Goal: Information Seeking & Learning: Learn about a topic

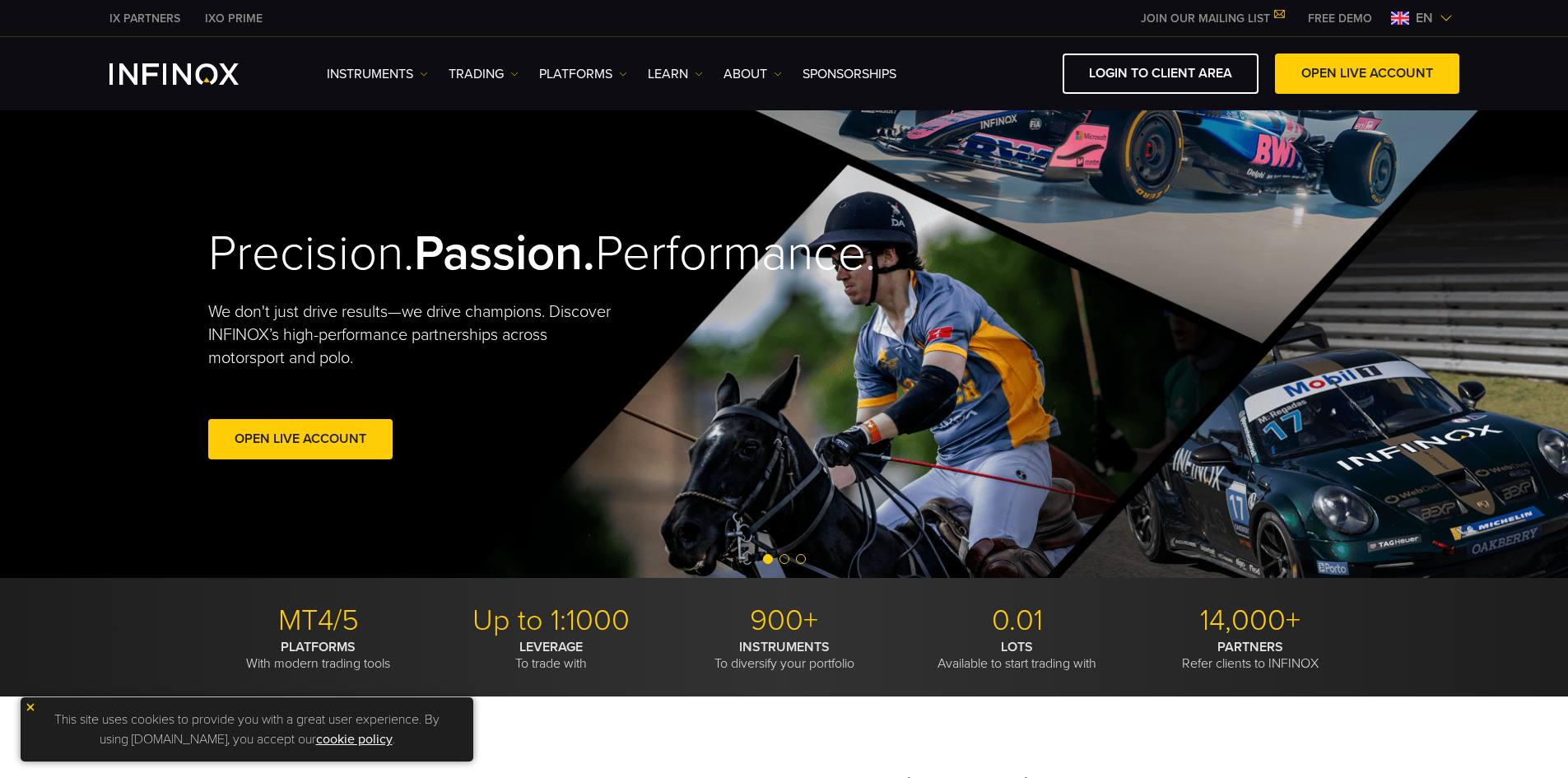
click at [624, 72] on img at bounding box center [623, 73] width 8 height 8
click at [623, 72] on img at bounding box center [623, 73] width 8 height 8
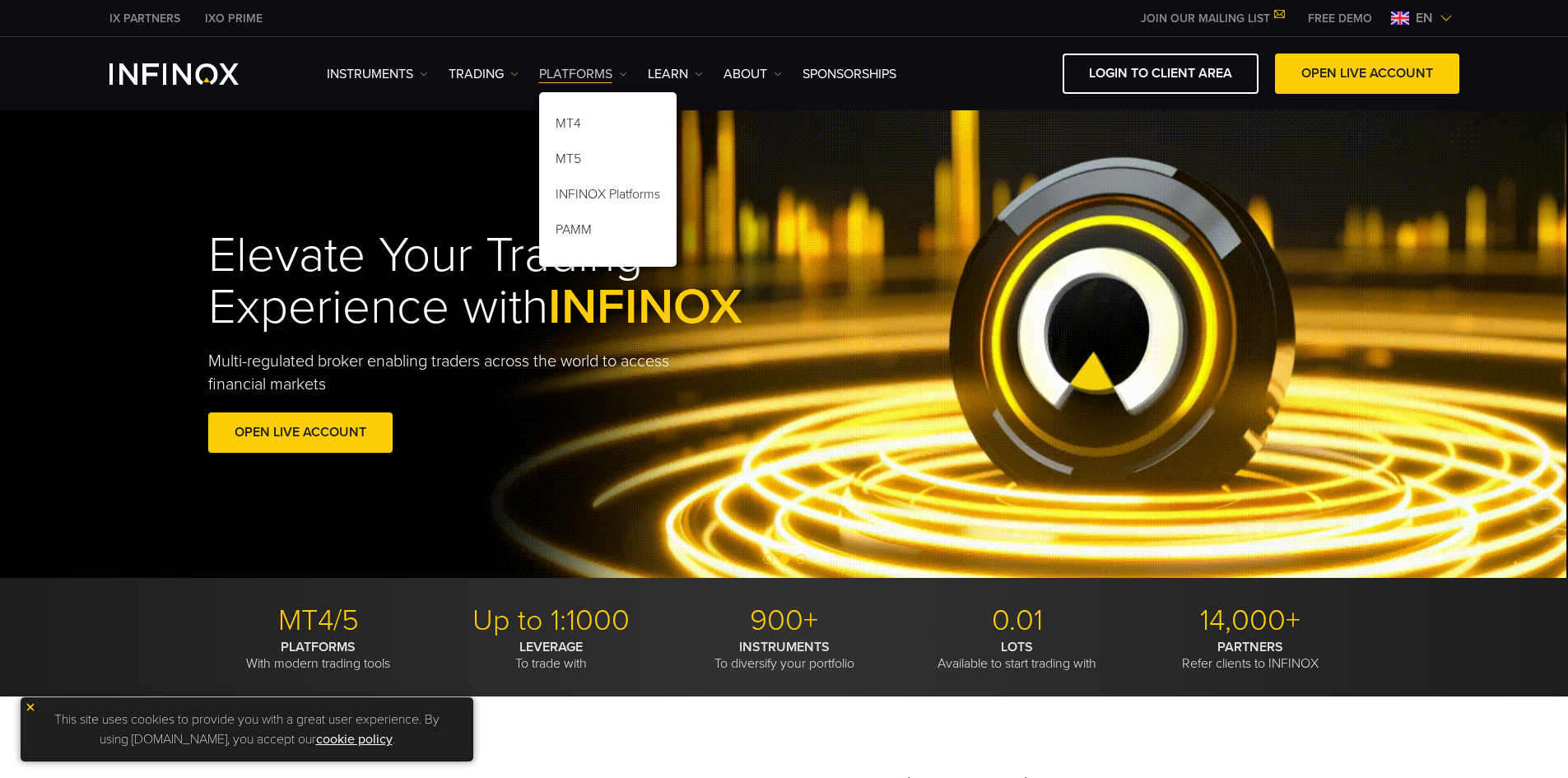
click at [621, 70] on img at bounding box center [623, 73] width 8 height 8
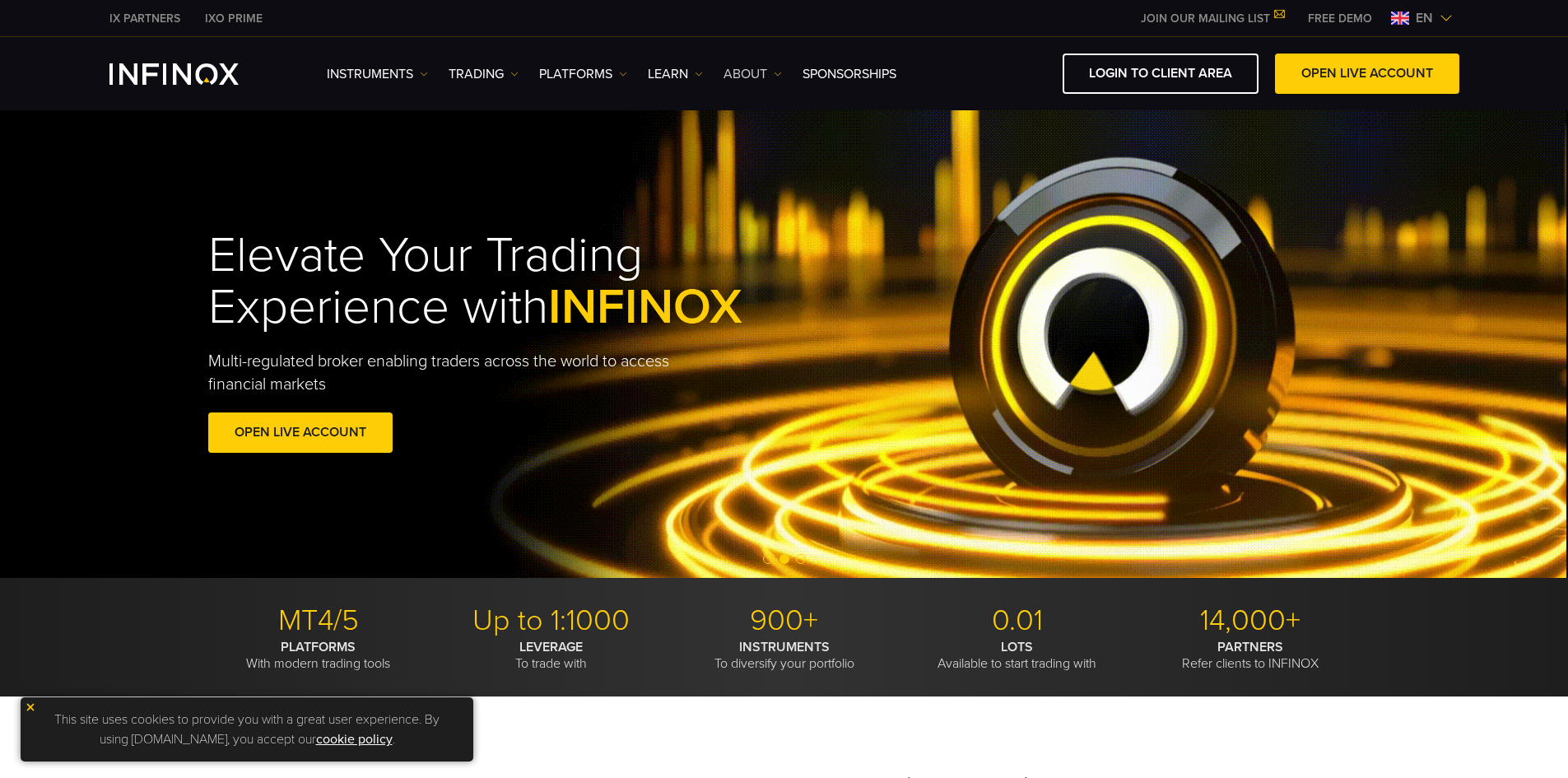
click at [757, 80] on link "ABOUT" at bounding box center [752, 74] width 58 height 20
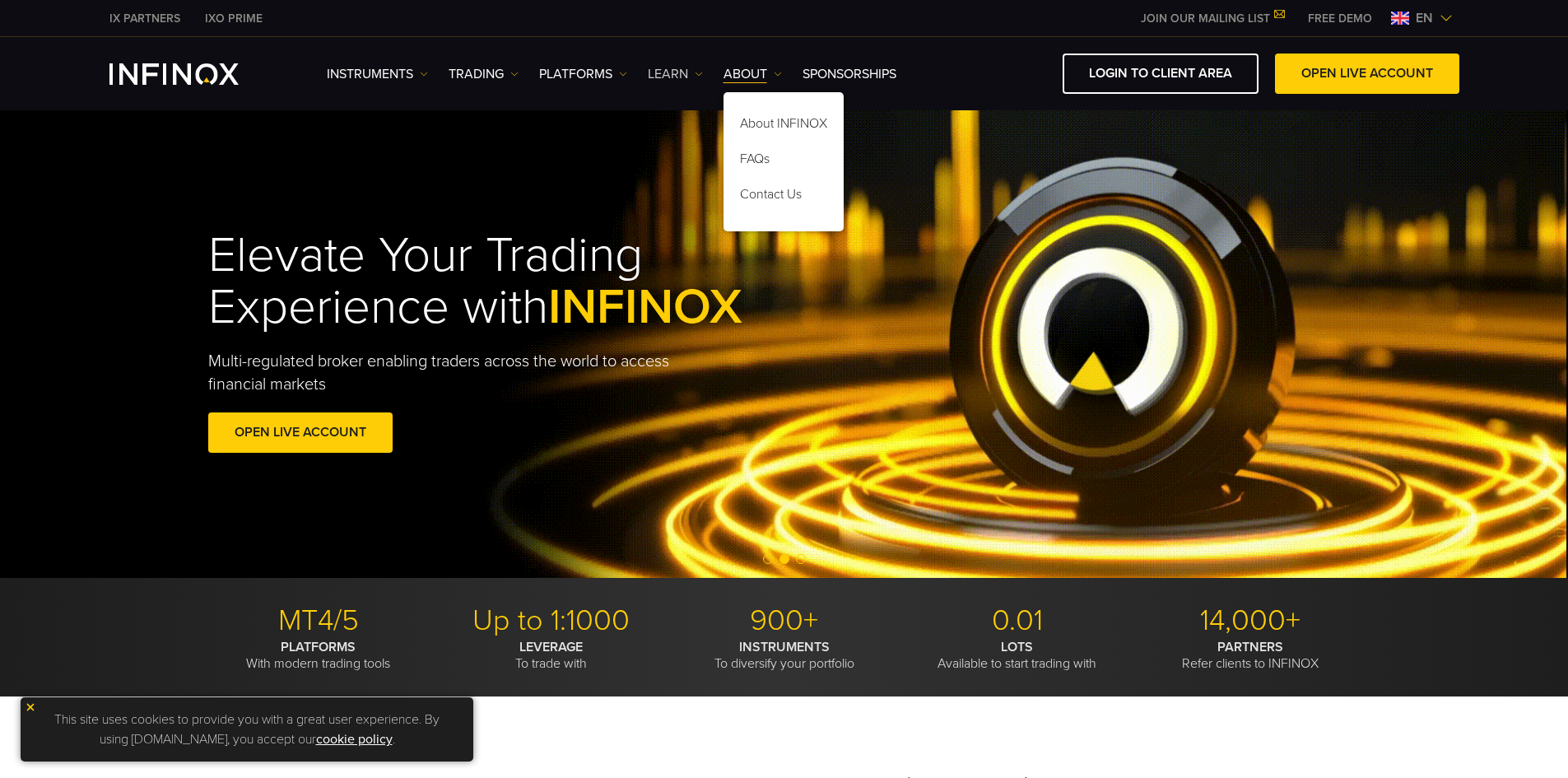
click at [689, 78] on link "Learn" at bounding box center [676, 74] width 56 height 20
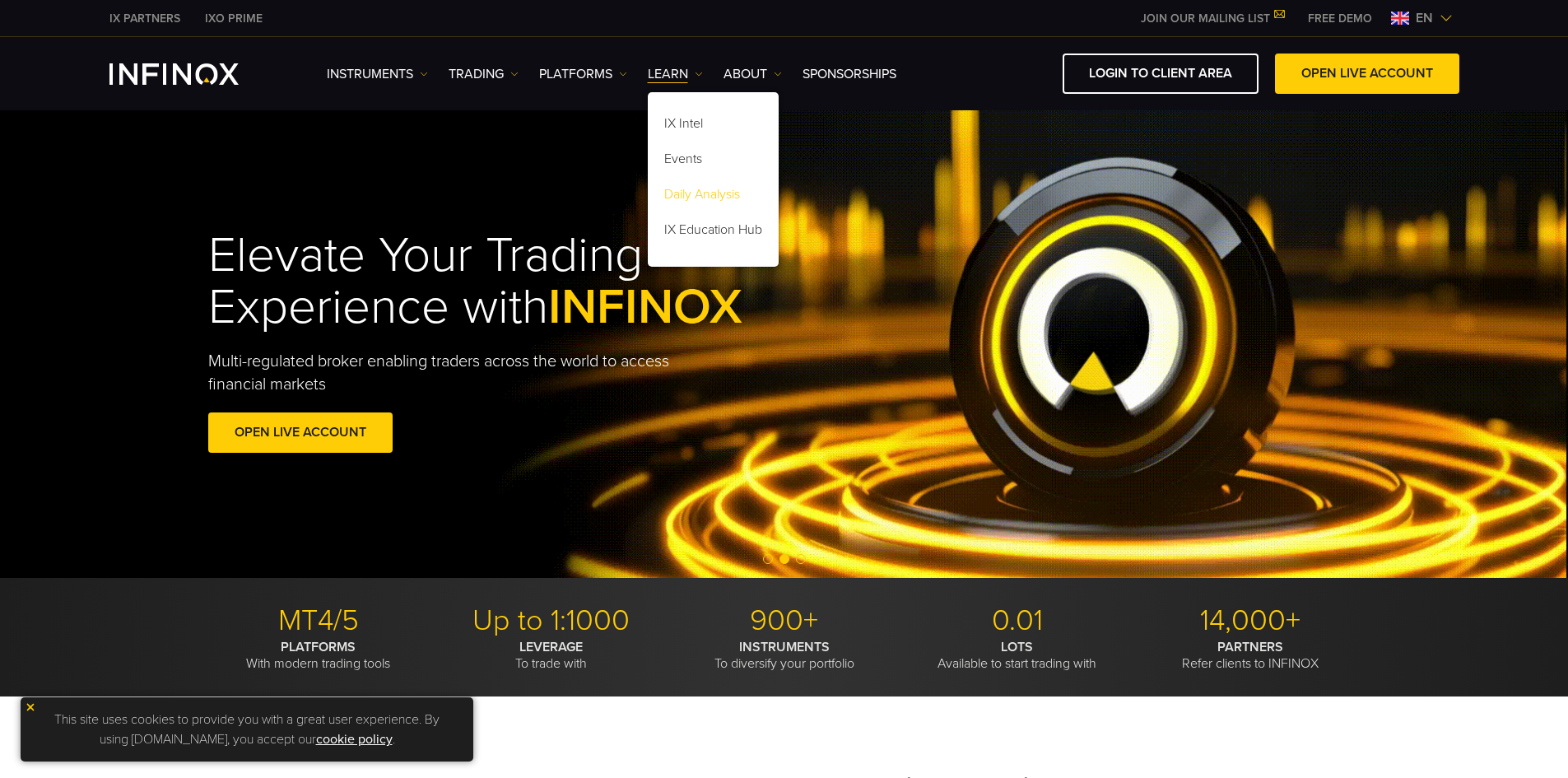
click at [685, 200] on link "Daily Analysis" at bounding box center [713, 197] width 131 height 36
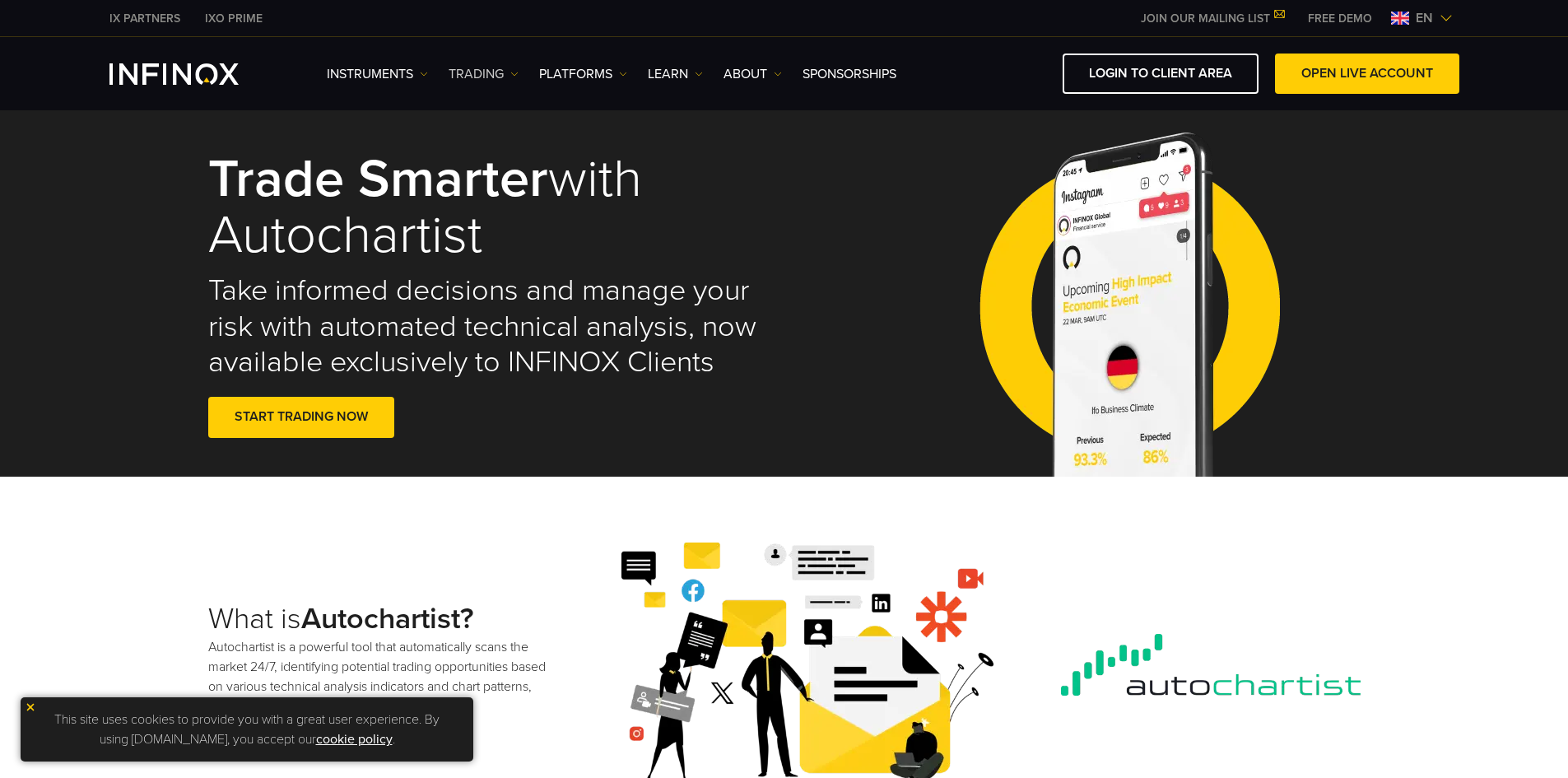
click at [463, 72] on link "TRADING" at bounding box center [484, 74] width 70 height 20
click at [538, 74] on ul "Instruments Instruments Product Information TRADING Accounts DEMO" at bounding box center [612, 74] width 570 height 20
click at [579, 73] on link "PLATFORMS" at bounding box center [583, 74] width 88 height 20
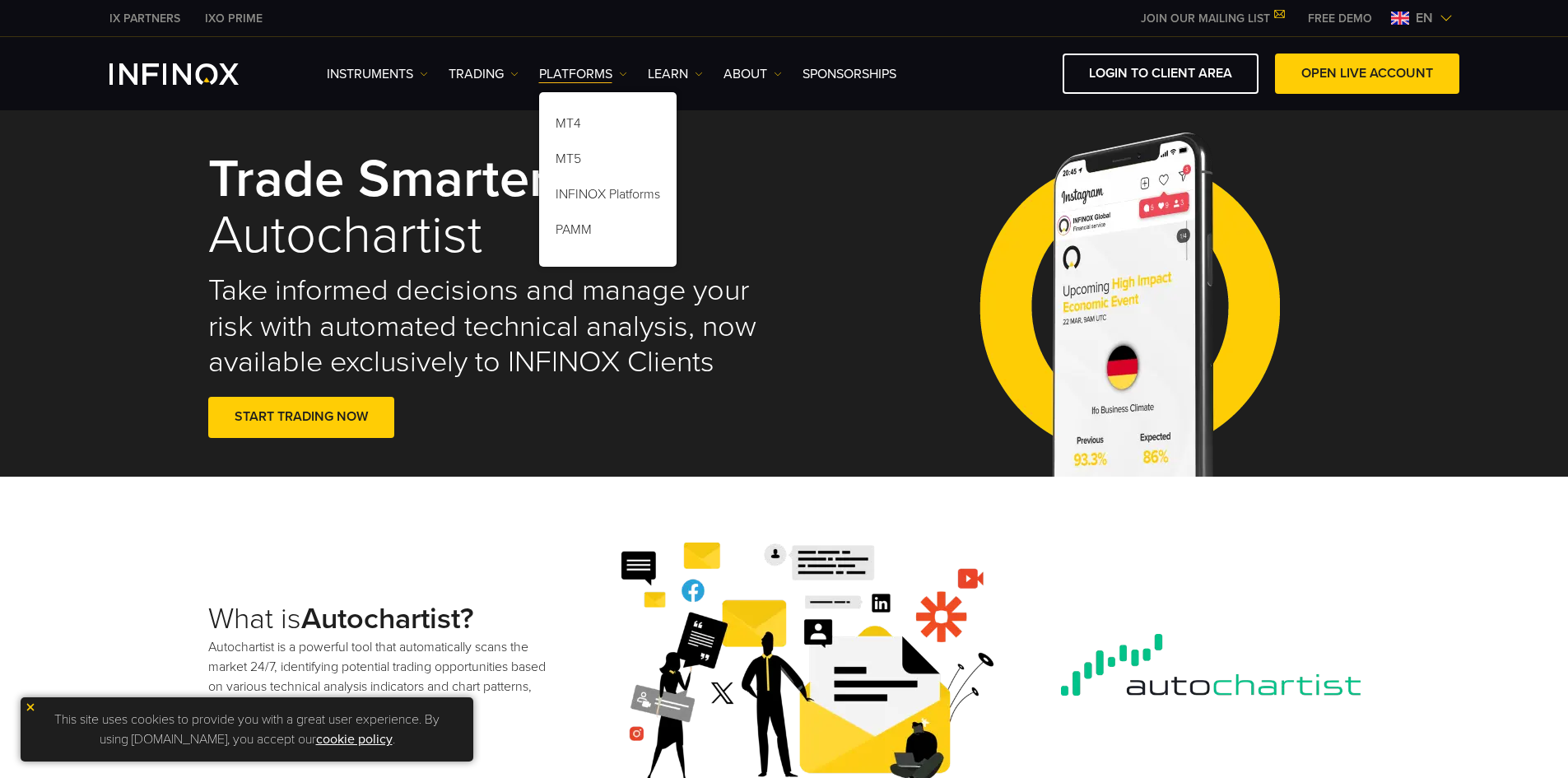
click at [578, 57] on div "Instruments Instruments Product Information TRADING Accounts" at bounding box center [893, 73] width 1133 height 40
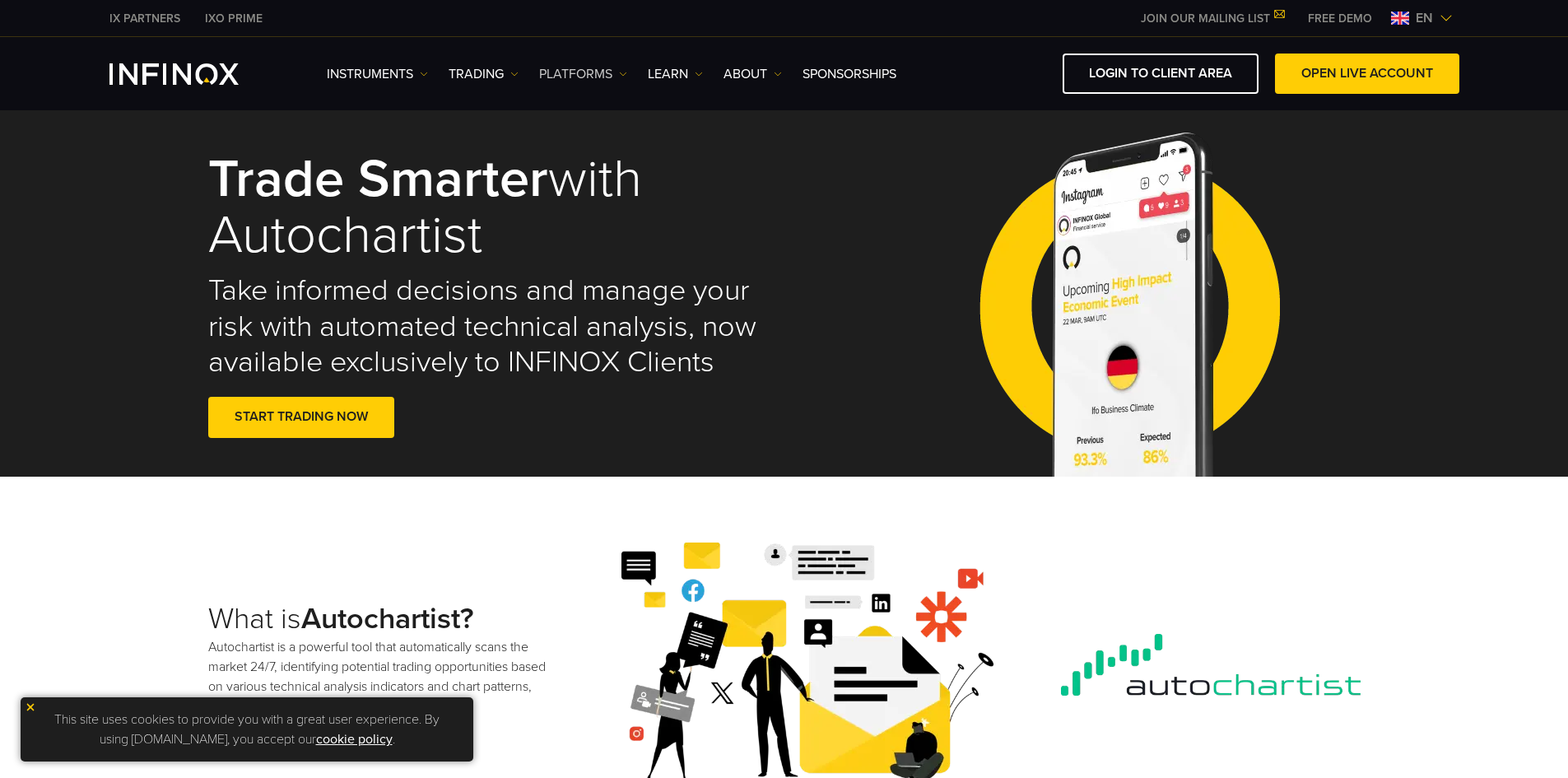
click at [582, 72] on link "PLATFORMS" at bounding box center [583, 74] width 88 height 20
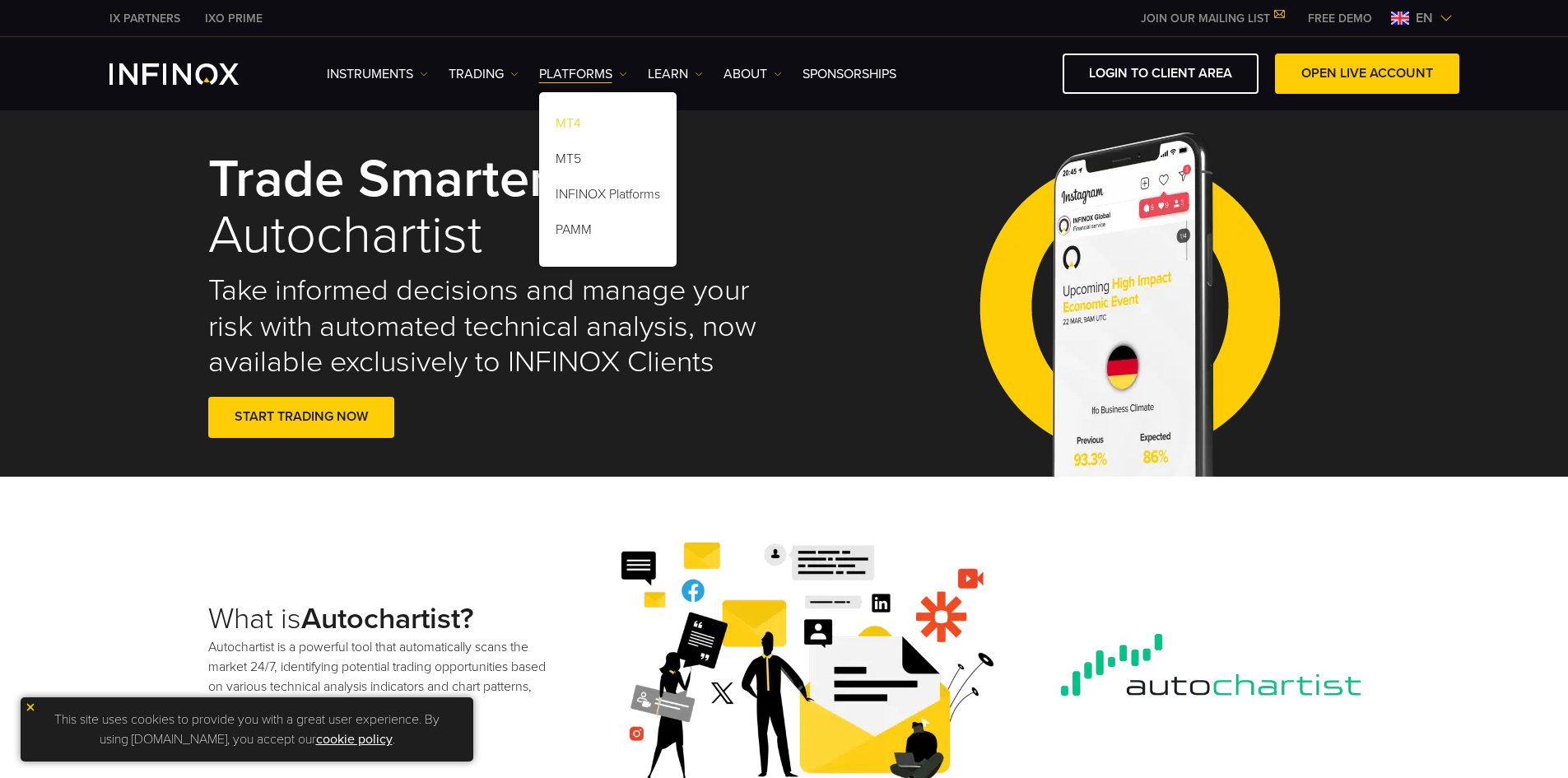
click at [579, 117] on link "MT4" at bounding box center [607, 126] width 137 height 36
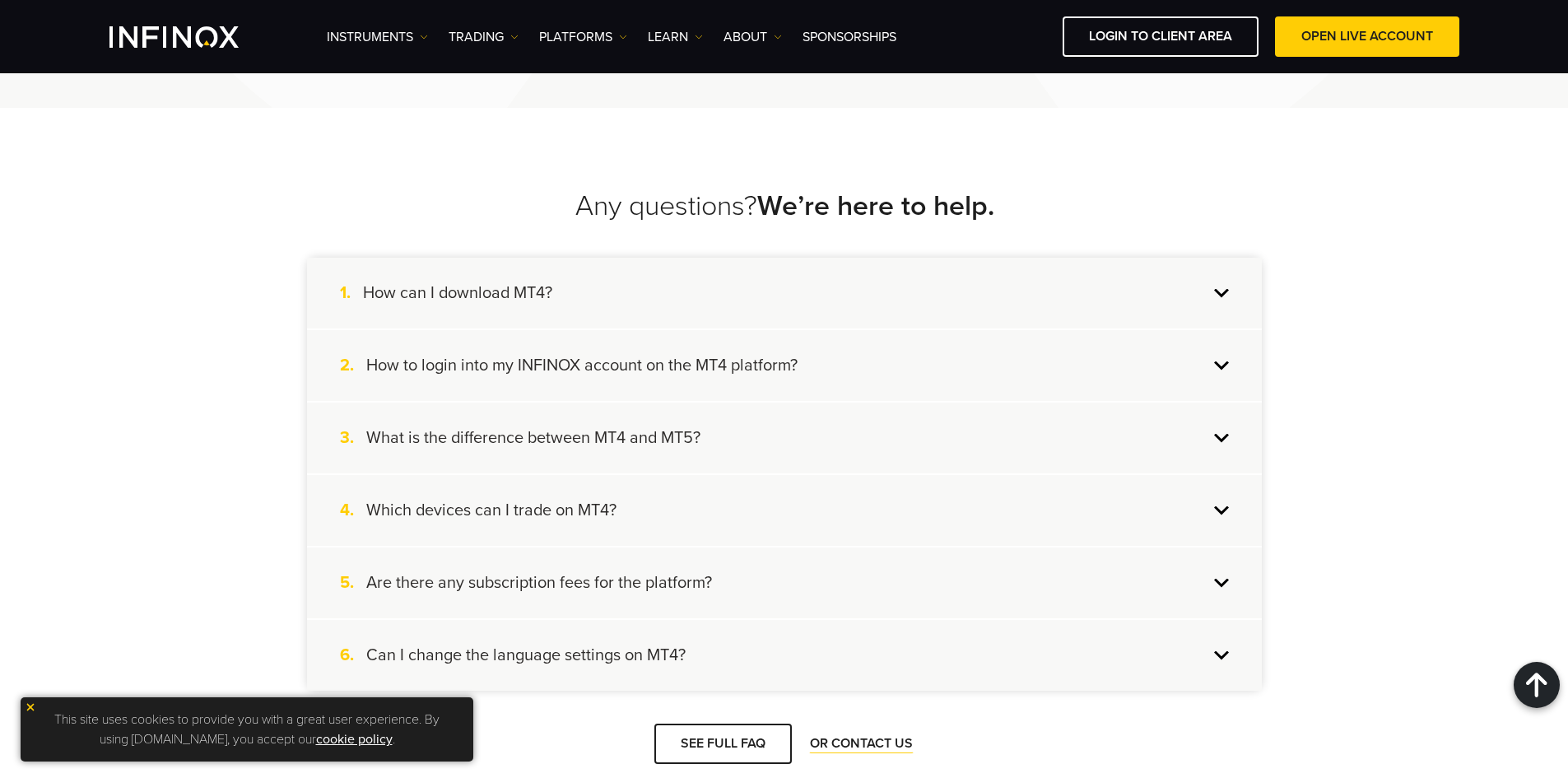
scroll to position [3264, 0]
